Goal: Task Accomplishment & Management: Use online tool/utility

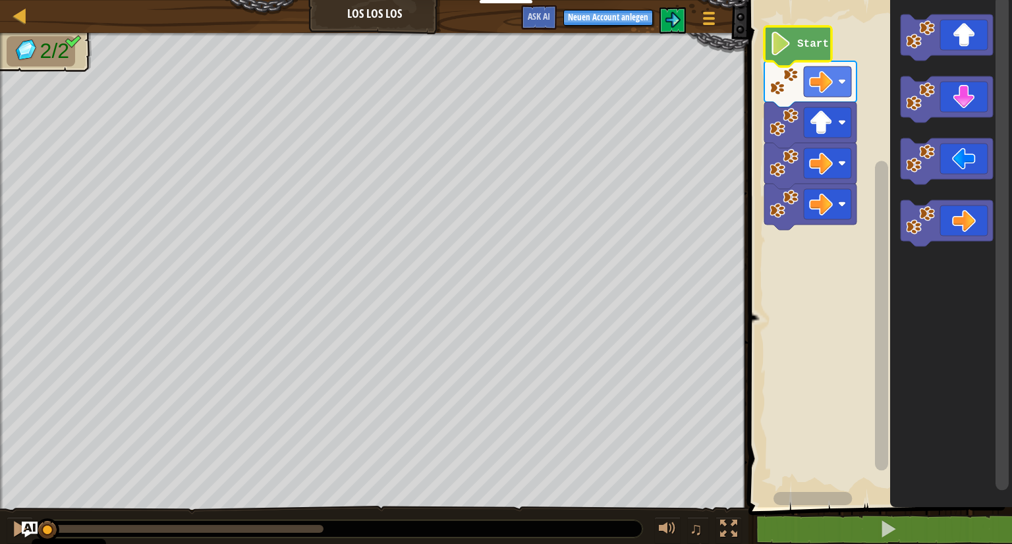
click at [785, 38] on image "Blockly Arbeitsbereich" at bounding box center [781, 44] width 22 height 24
click at [789, 47] on image "Blockly Arbeitsbereich" at bounding box center [781, 44] width 22 height 24
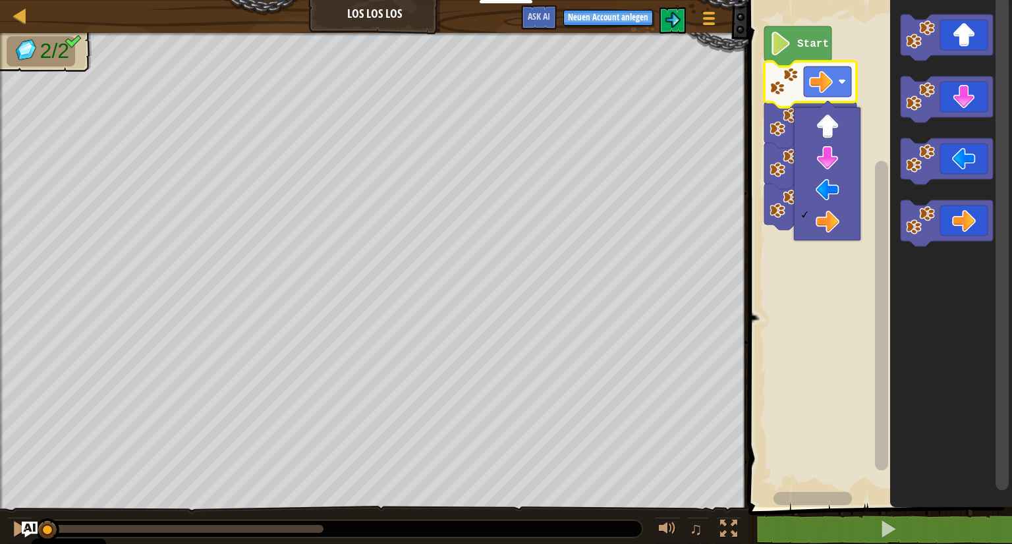
click at [791, 315] on rect "Blockly Arbeitsbereich" at bounding box center [879, 250] width 268 height 514
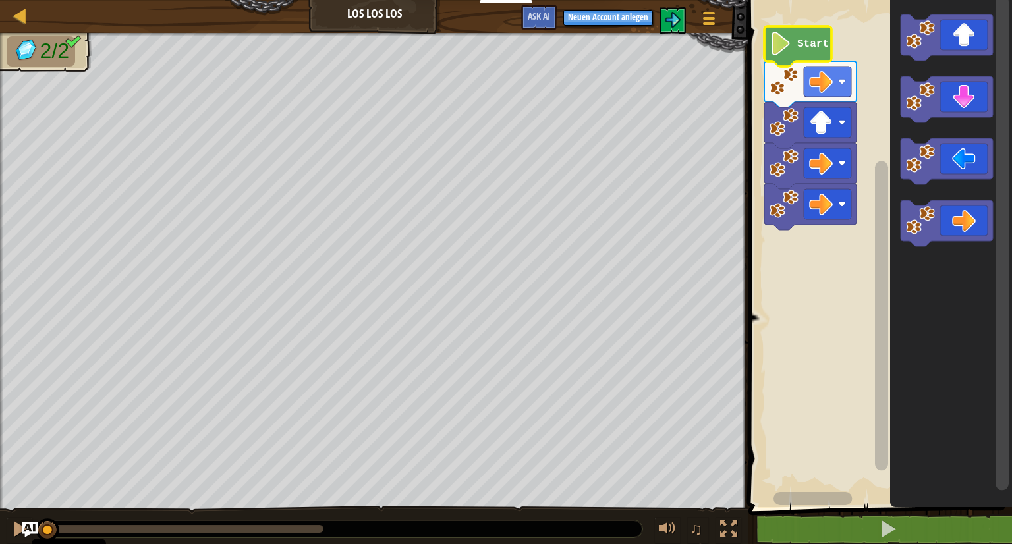
click at [780, 46] on image "Blockly Arbeitsbereich" at bounding box center [781, 44] width 22 height 24
click at [785, 83] on image "Blockly Arbeitsbereich" at bounding box center [784, 81] width 29 height 29
click at [785, 136] on image "Blockly Arbeitsbereich" at bounding box center [784, 122] width 29 height 29
click at [785, 180] on icon "Blockly Arbeitsbereich" at bounding box center [810, 166] width 92 height 46
click at [787, 143] on icon "Blockly Arbeitsbereich" at bounding box center [810, 125] width 92 height 46
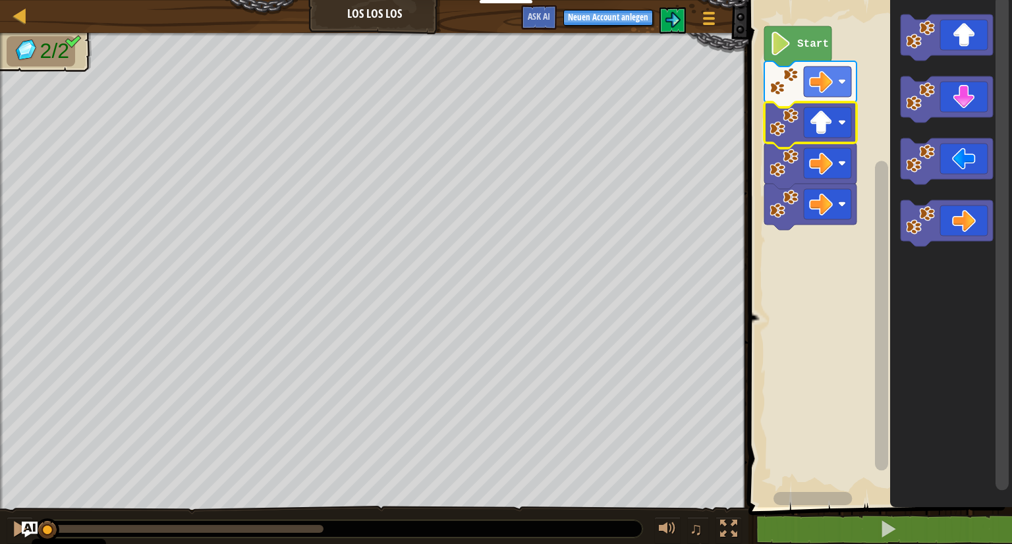
click at [784, 127] on image "Blockly Arbeitsbereich" at bounding box center [784, 122] width 29 height 29
click at [775, 59] on icon "Blockly Arbeitsbereich" at bounding box center [797, 46] width 67 height 40
click at [775, 60] on icon "Blockly Arbeitsbereich" at bounding box center [797, 46] width 67 height 40
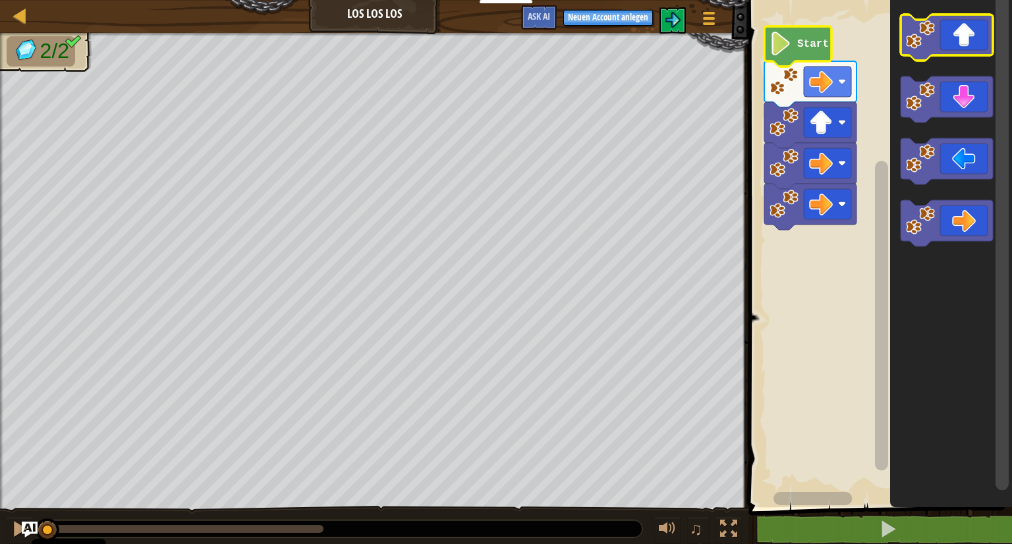
click at [951, 36] on icon "Blockly Arbeitsbereich" at bounding box center [947, 37] width 92 height 46
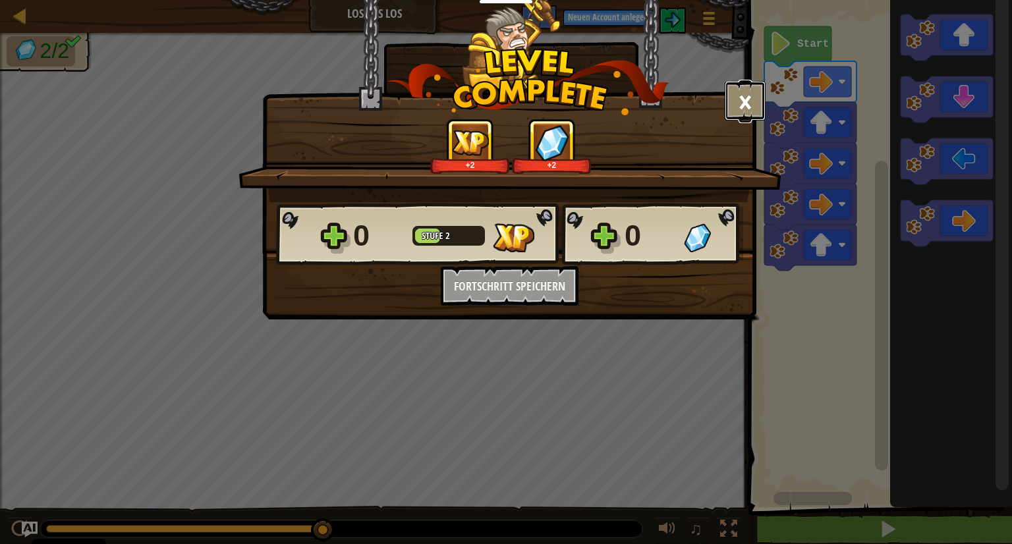
click at [747, 111] on button "×" at bounding box center [745, 101] width 41 height 40
